Goal: Navigation & Orientation: Understand site structure

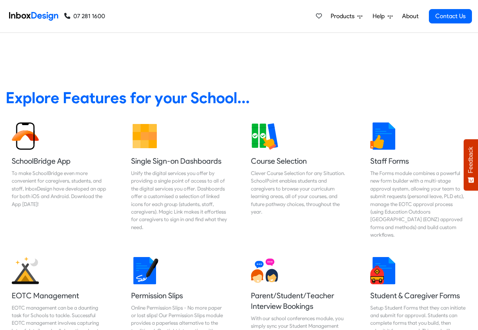
scroll to position [273, 0]
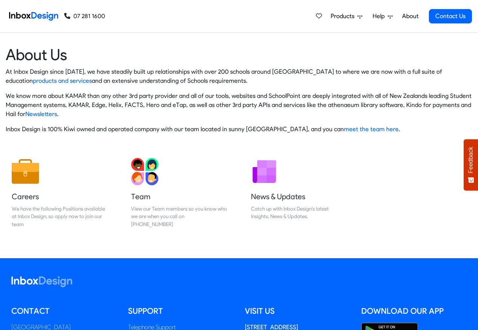
click at [392, 282] on div at bounding box center [239, 281] width 467 height 11
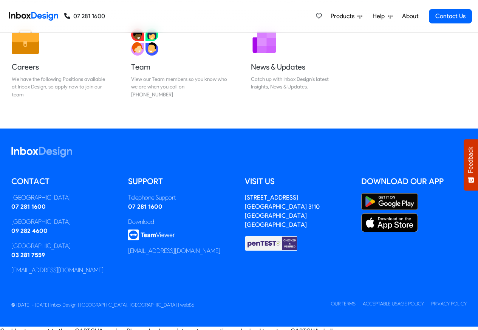
scroll to position [135, 0]
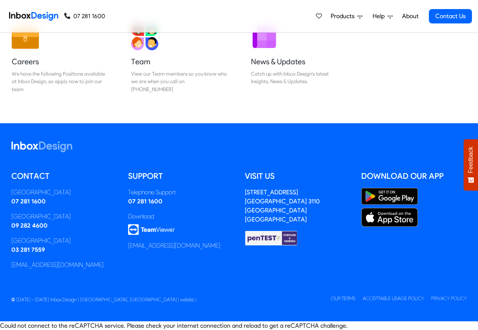
click at [27, 17] on img at bounding box center [33, 16] width 49 height 15
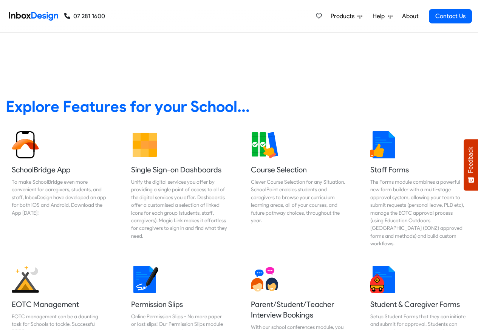
scroll to position [272, 0]
